Goal: Task Accomplishment & Management: Manage account settings

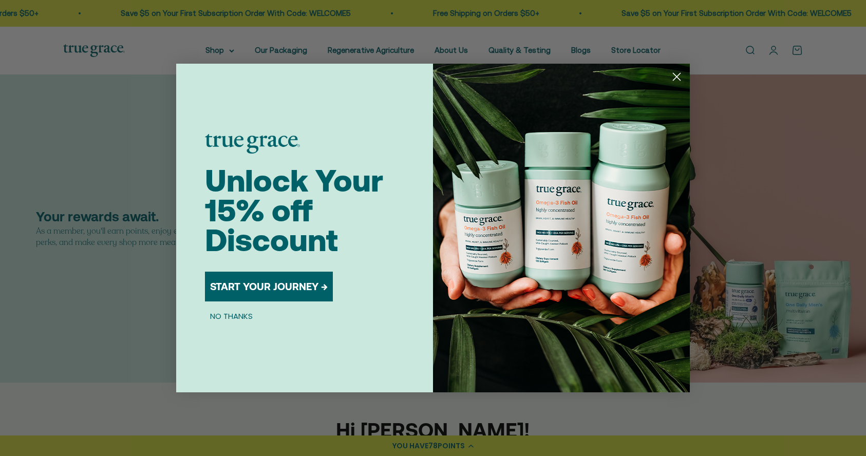
click at [239, 313] on button "NO THANKS" at bounding box center [231, 316] width 53 height 12
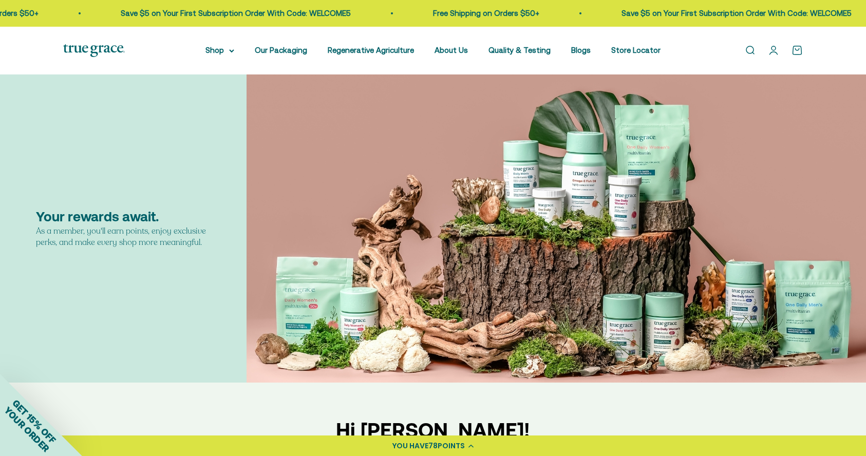
click at [775, 53] on link "Open account page" at bounding box center [773, 50] width 11 height 11
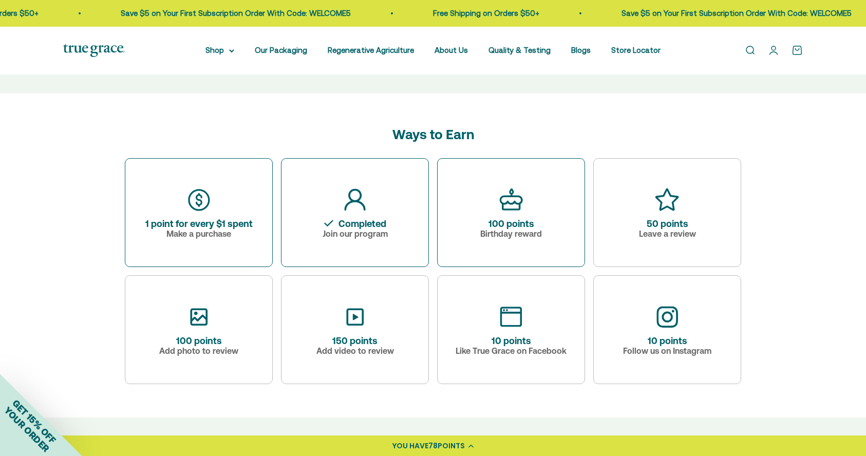
scroll to position [455, 0]
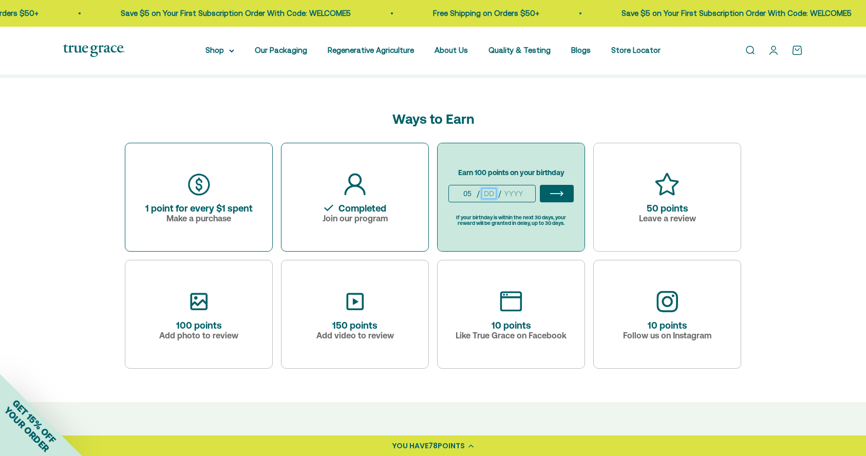
type input "5"
type input "4"
type input "1960"
click at [559, 193] on icon "ArrowIcon" at bounding box center [556, 193] width 13 height 11
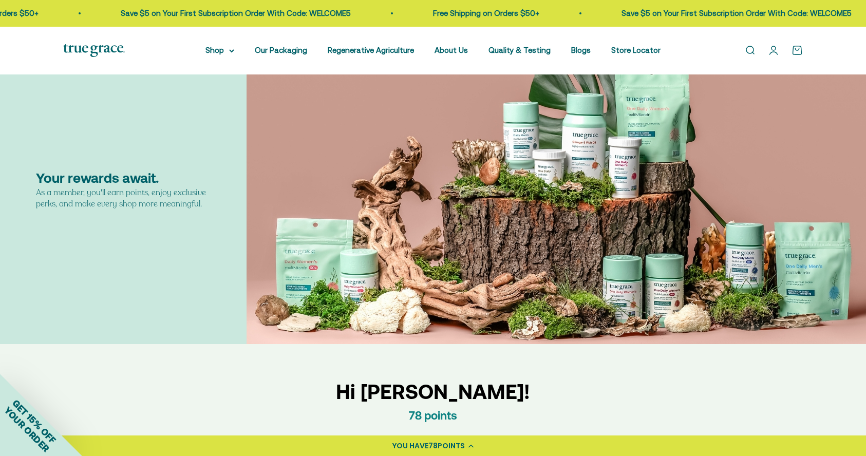
scroll to position [159, 0]
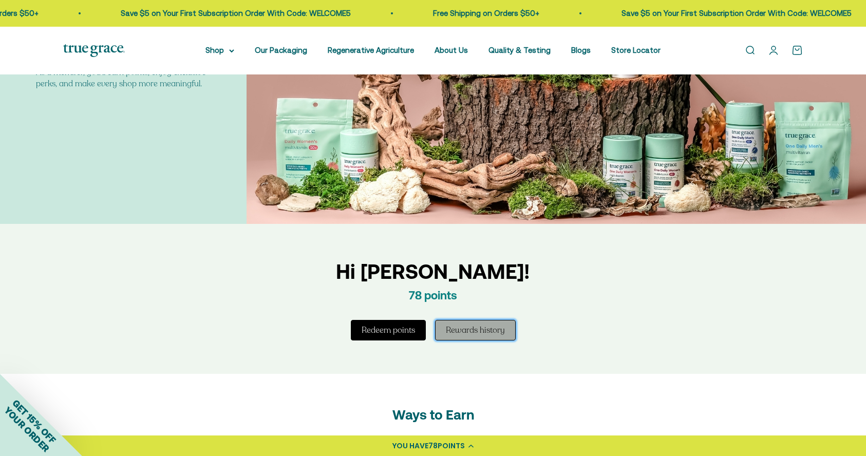
click at [484, 335] on button "Rewards history" at bounding box center [475, 330] width 81 height 21
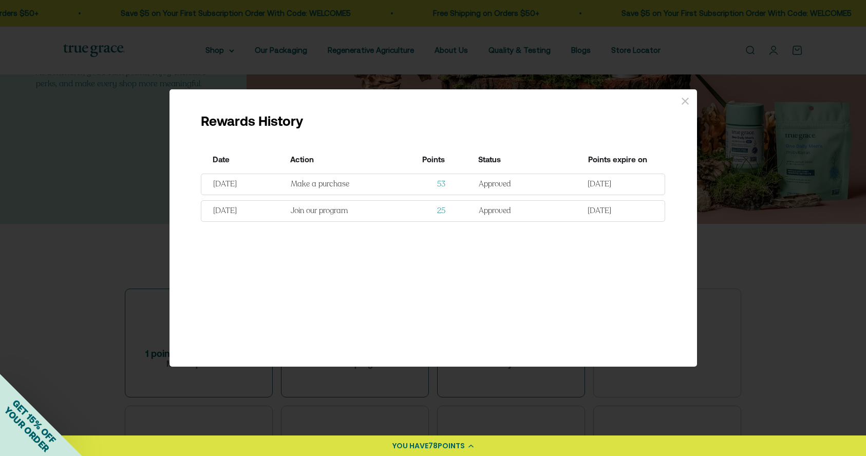
click at [127, 163] on div "Rewards History Date Action Points Status Points expire on [DATE] Make a purcha…" at bounding box center [433, 228] width 866 height 456
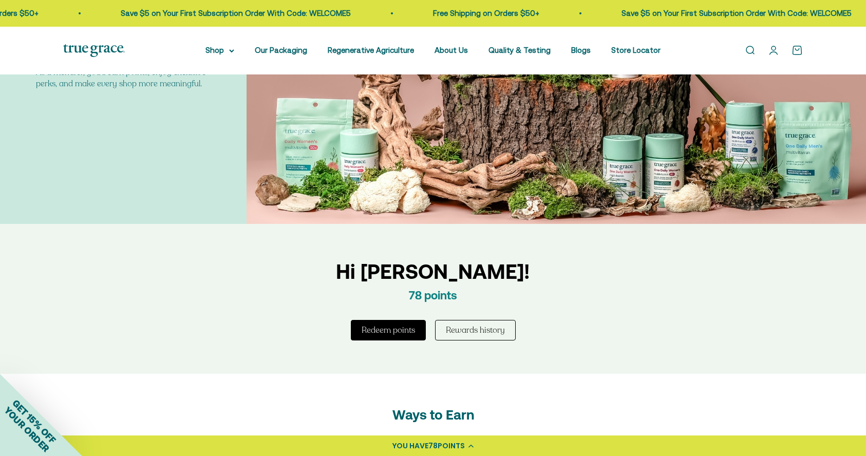
click at [774, 54] on link "Open account page" at bounding box center [773, 50] width 11 height 11
